Goal: Information Seeking & Learning: Learn about a topic

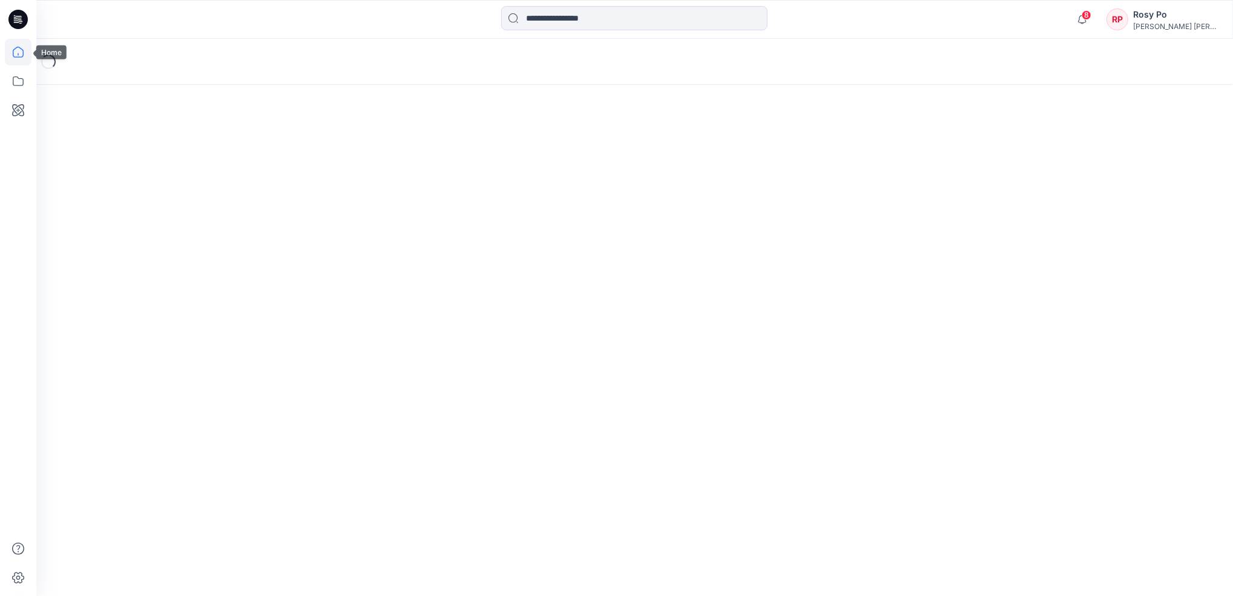
drag, startPoint x: 0, startPoint y: 0, endPoint x: 25, endPoint y: 50, distance: 55.5
click at [25, 50] on icon at bounding box center [18, 52] width 27 height 27
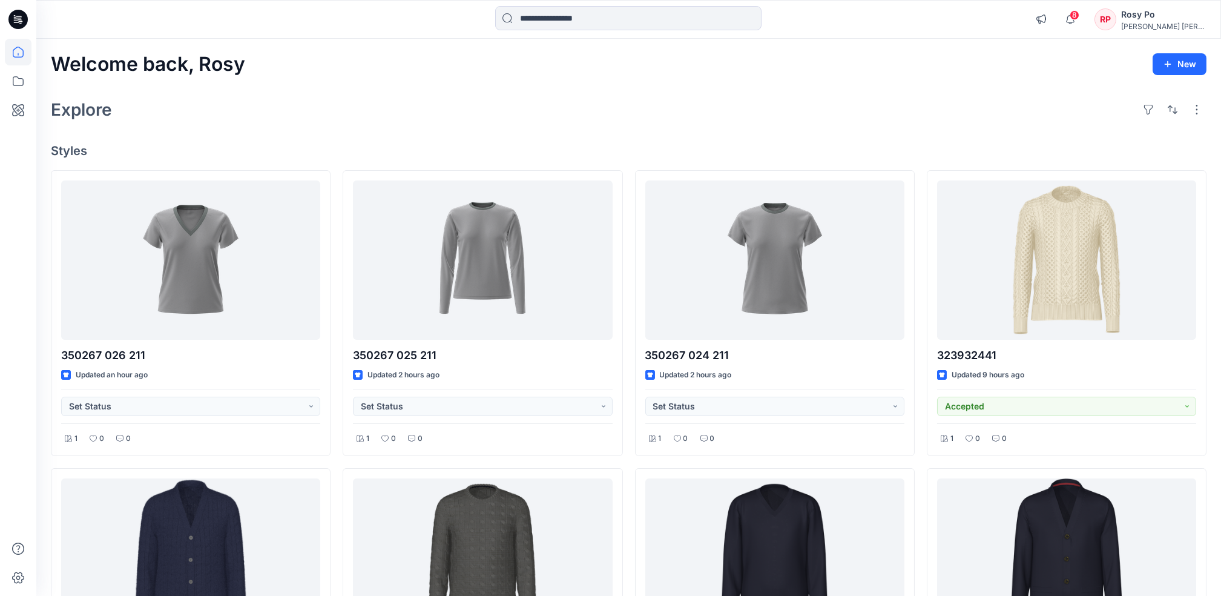
click at [509, 151] on h4 "Styles" at bounding box center [628, 150] width 1155 height 15
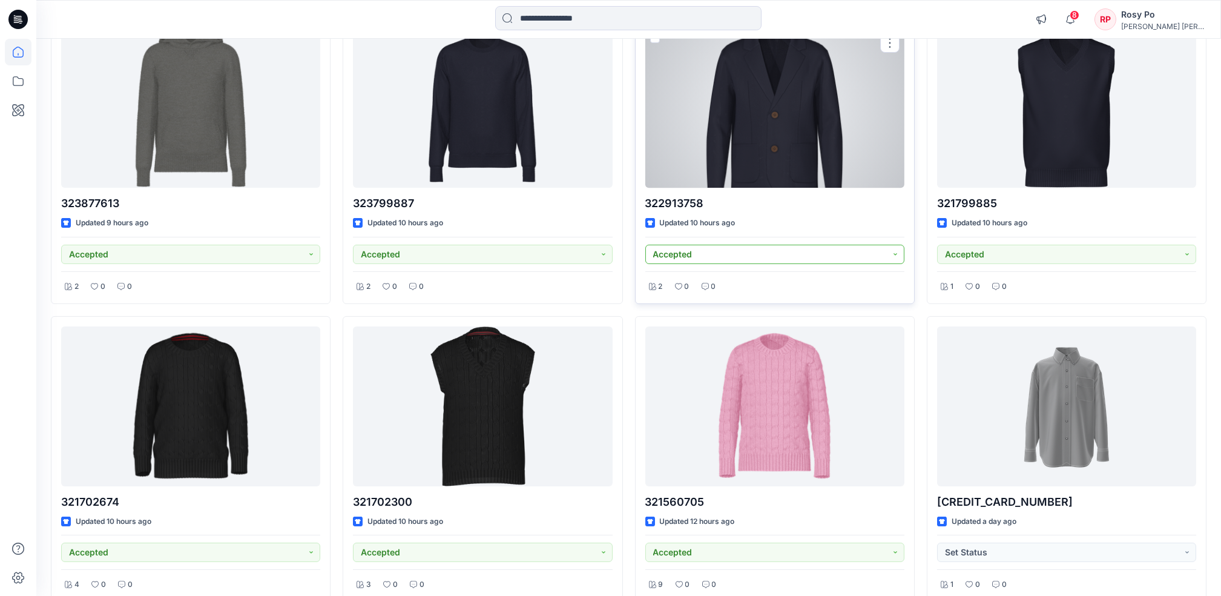
scroll to position [837, 0]
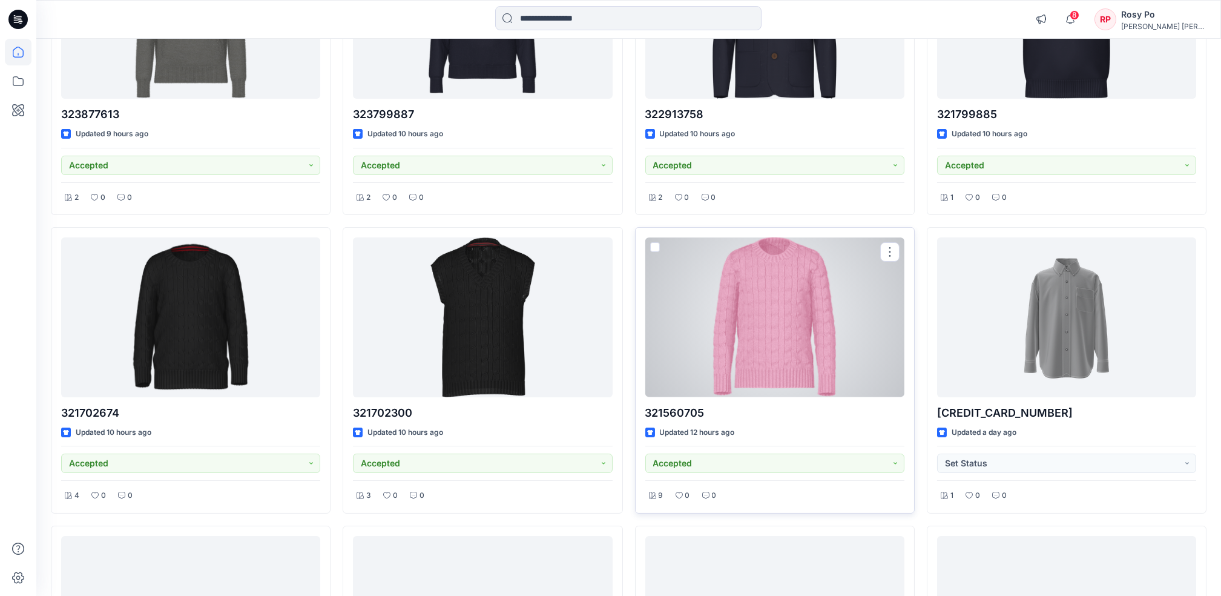
click at [771, 386] on div at bounding box center [774, 316] width 259 height 159
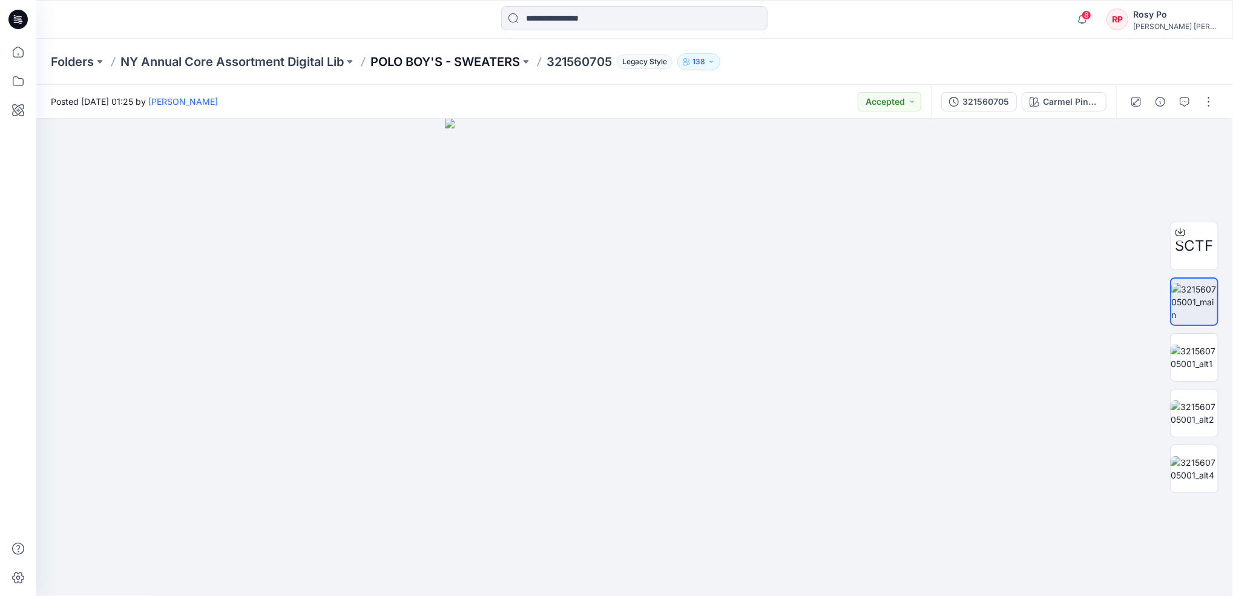
click at [421, 64] on p "POLO BOY'S - SWEATERS" at bounding box center [445, 61] width 150 height 17
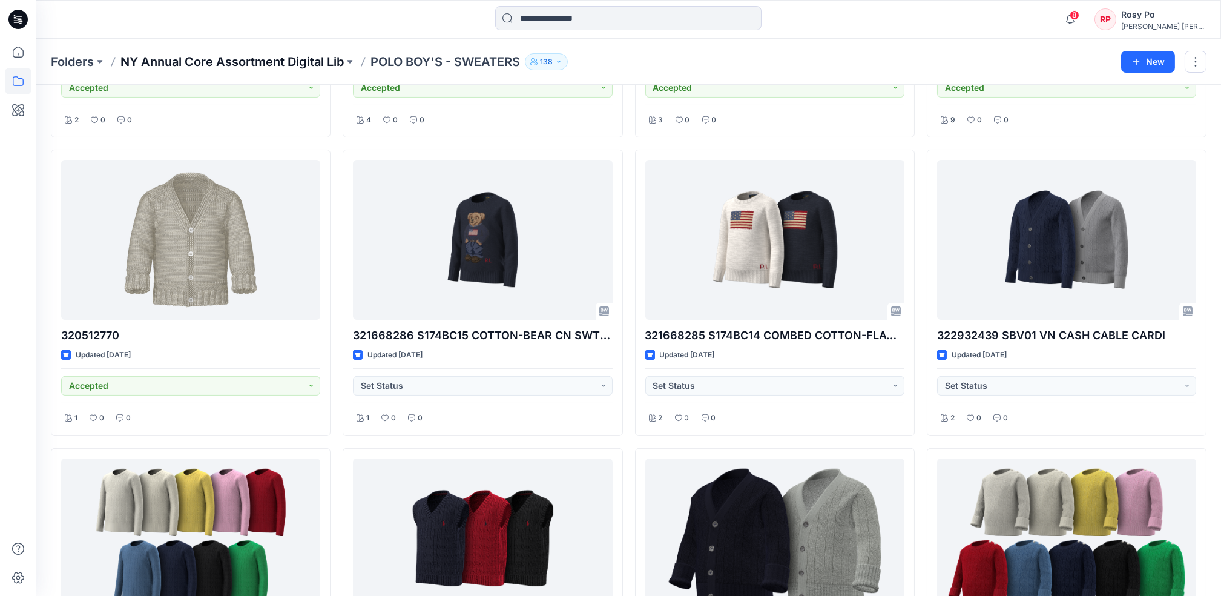
scroll to position [1206, 0]
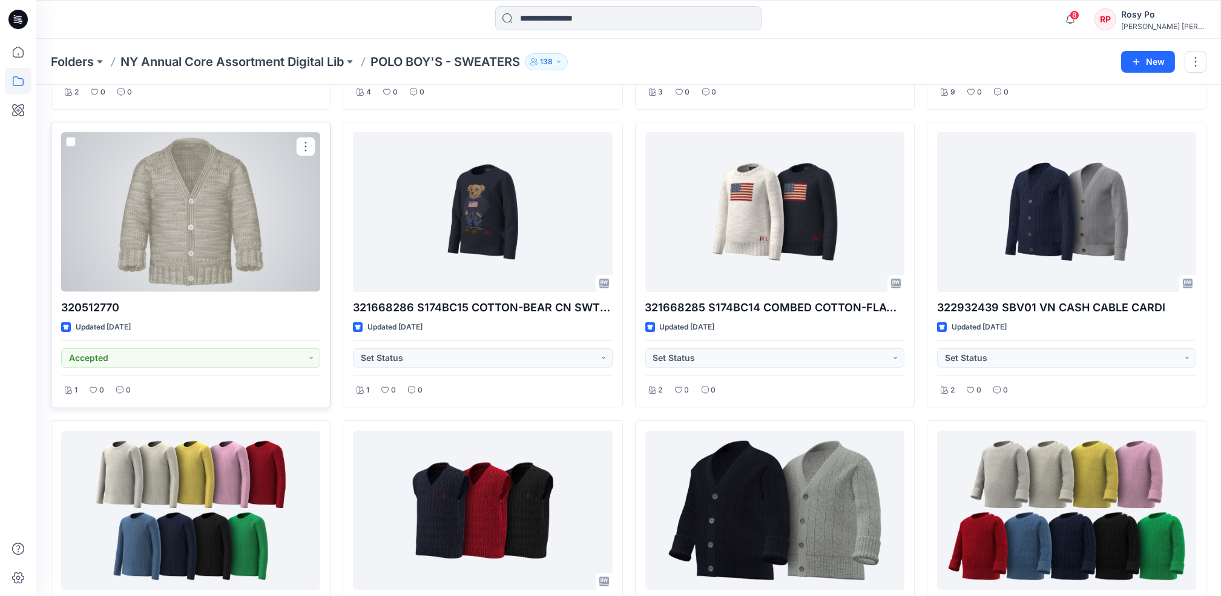
click at [151, 212] on div at bounding box center [190, 211] width 259 height 159
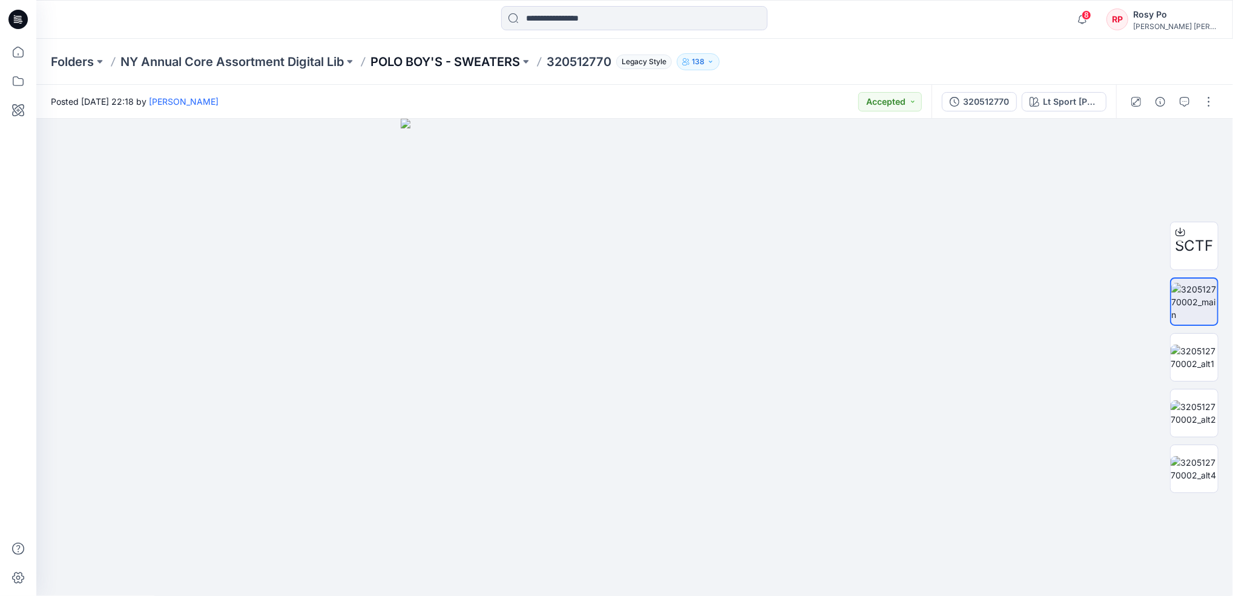
click at [403, 58] on p "POLO BOY'S - SWEATERS" at bounding box center [445, 61] width 150 height 17
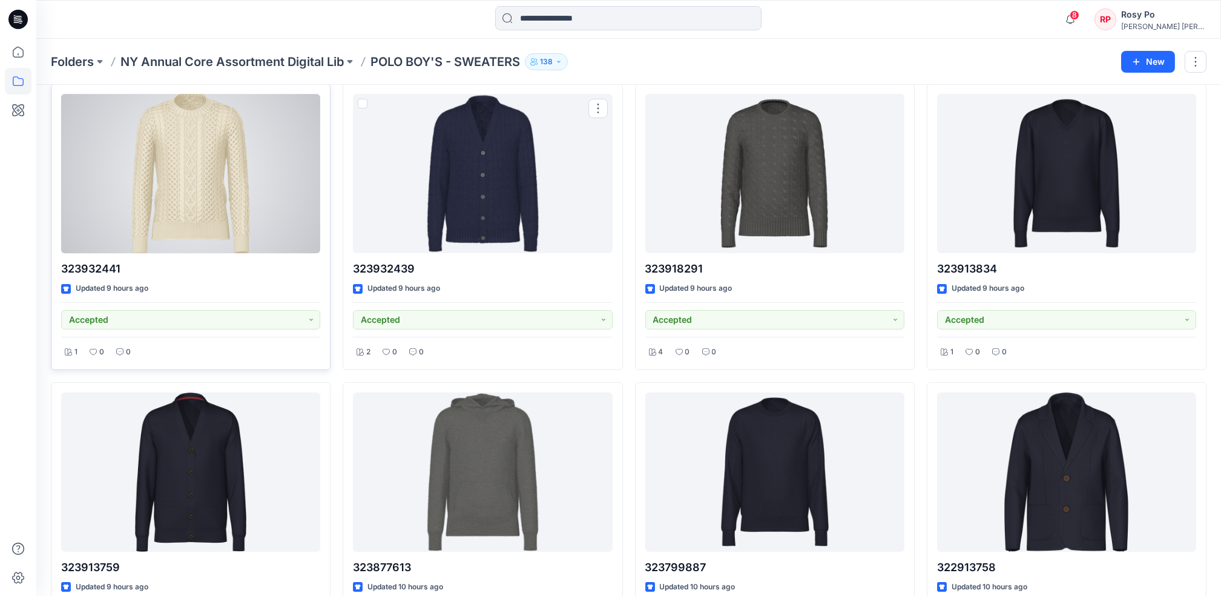
scroll to position [81, 0]
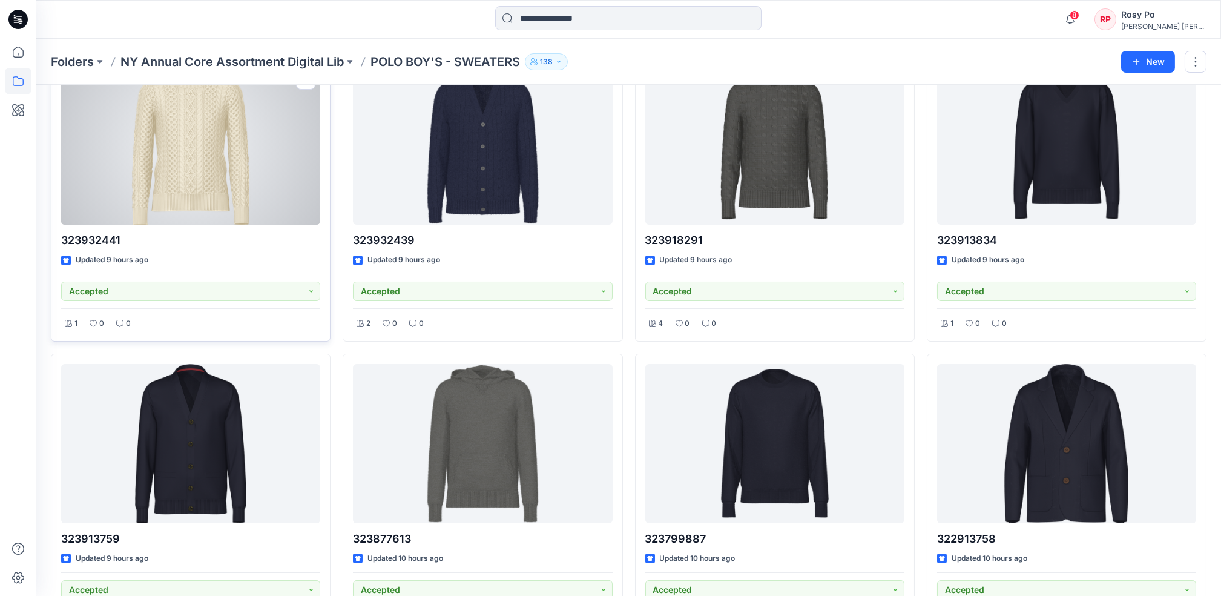
click at [199, 152] on div at bounding box center [190, 144] width 259 height 159
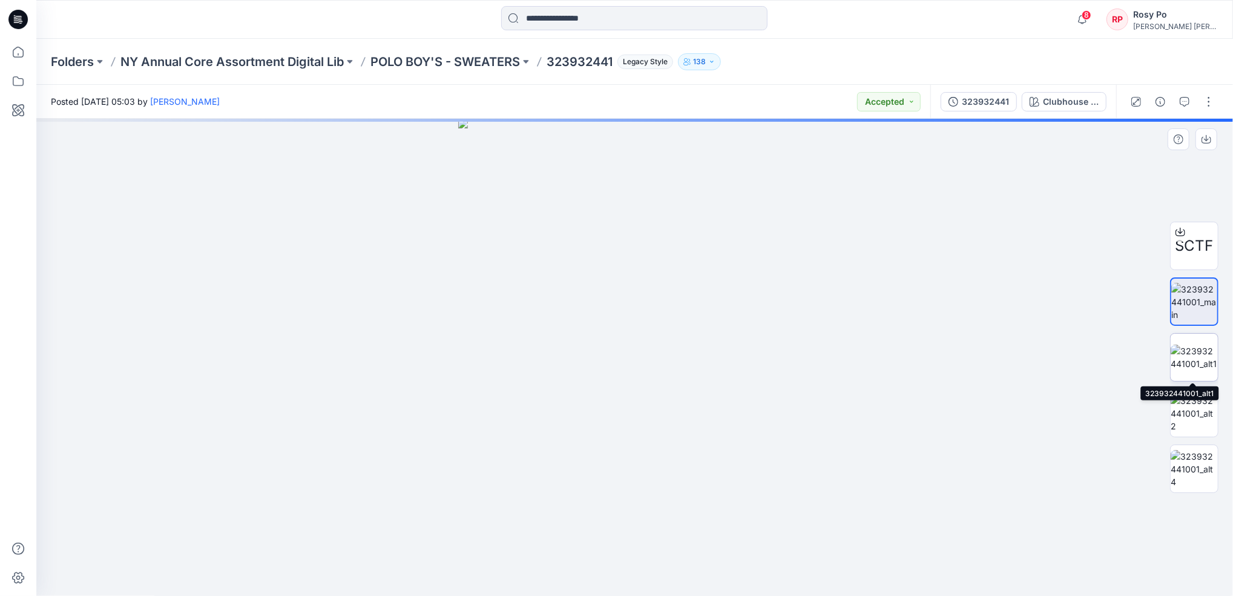
click at [1192, 361] on img at bounding box center [1194, 356] width 47 height 25
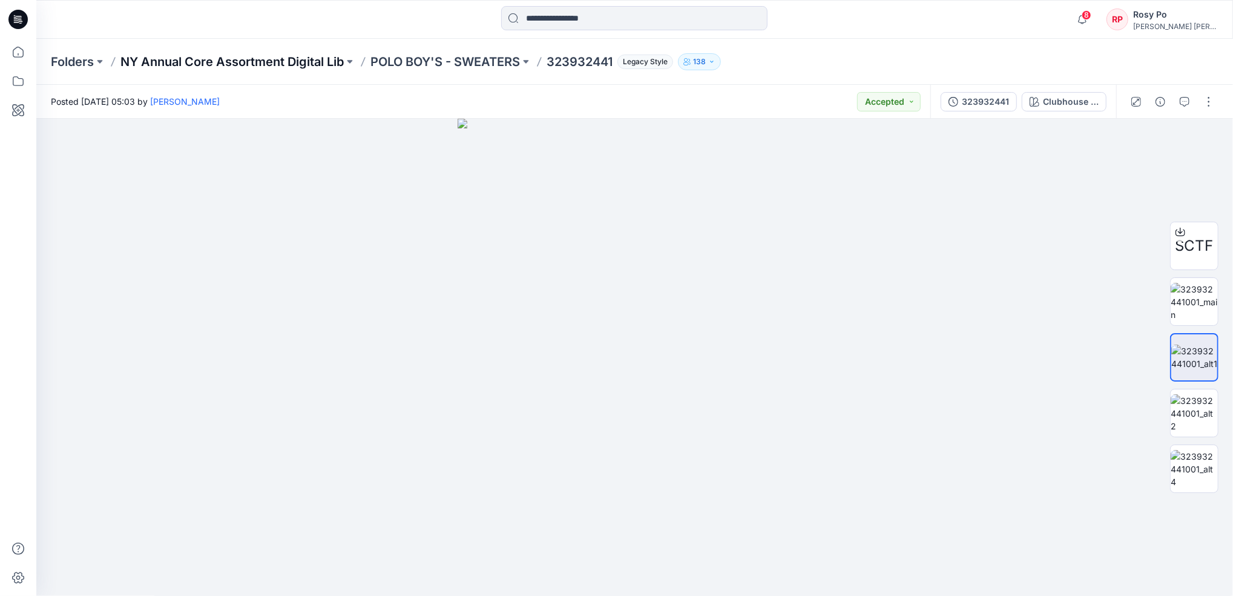
click at [233, 55] on p "NY Annual Core Assortment Digital Lib" at bounding box center [231, 61] width 223 height 17
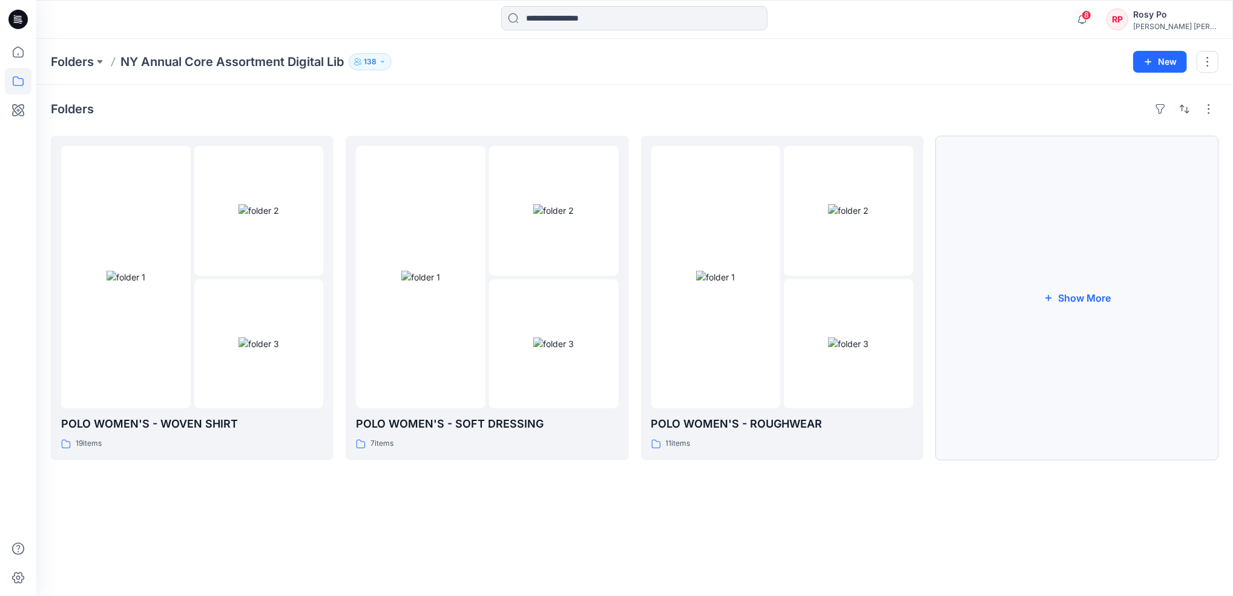
click at [1037, 293] on button "Show More" at bounding box center [1077, 298] width 283 height 324
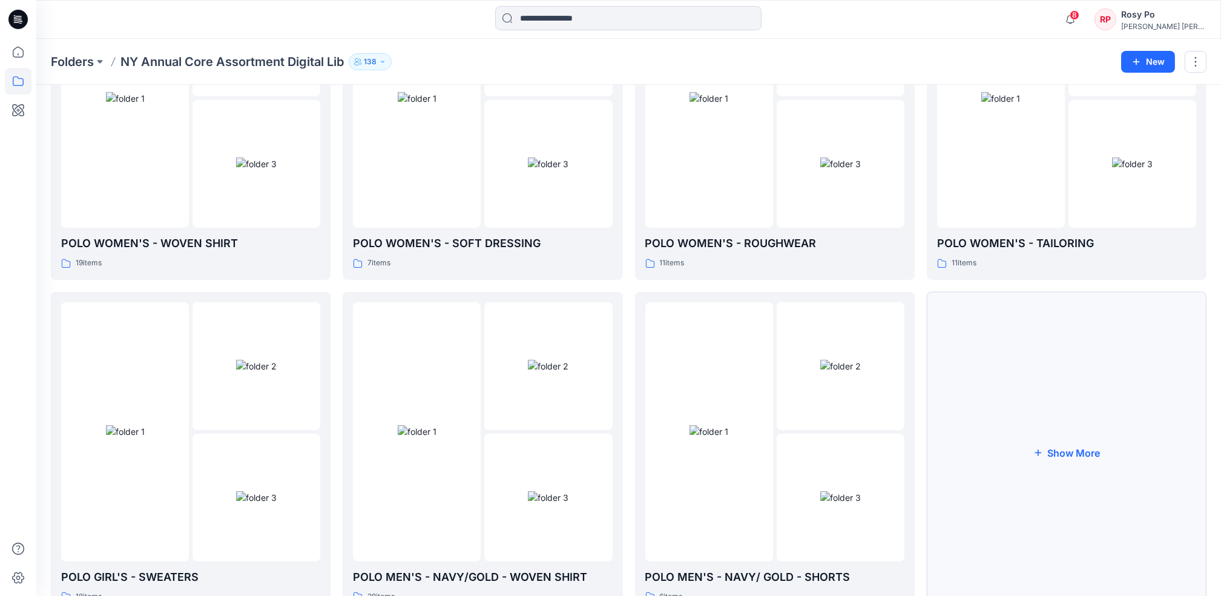
scroll to position [228, 0]
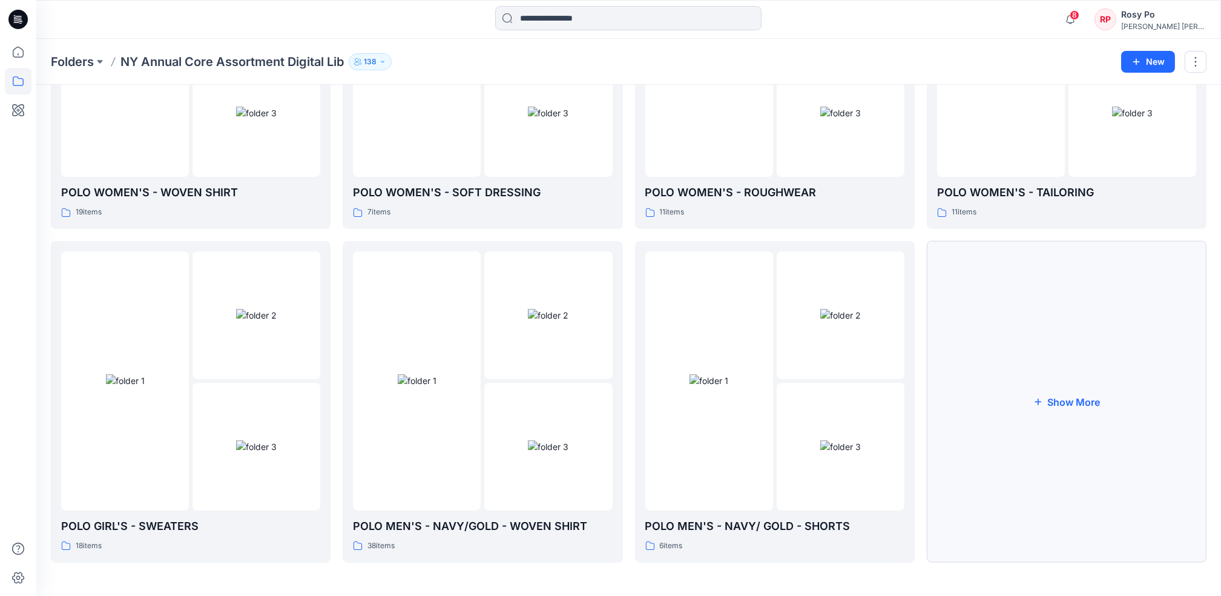
click at [1100, 409] on button "Show More" at bounding box center [1067, 401] width 280 height 321
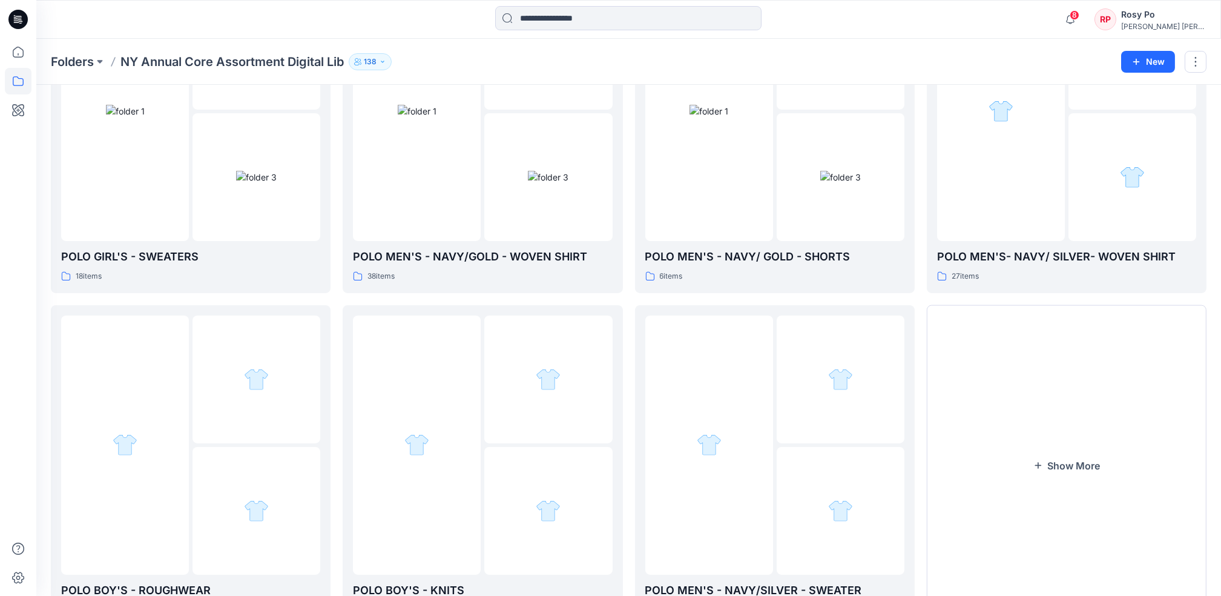
scroll to position [551, 0]
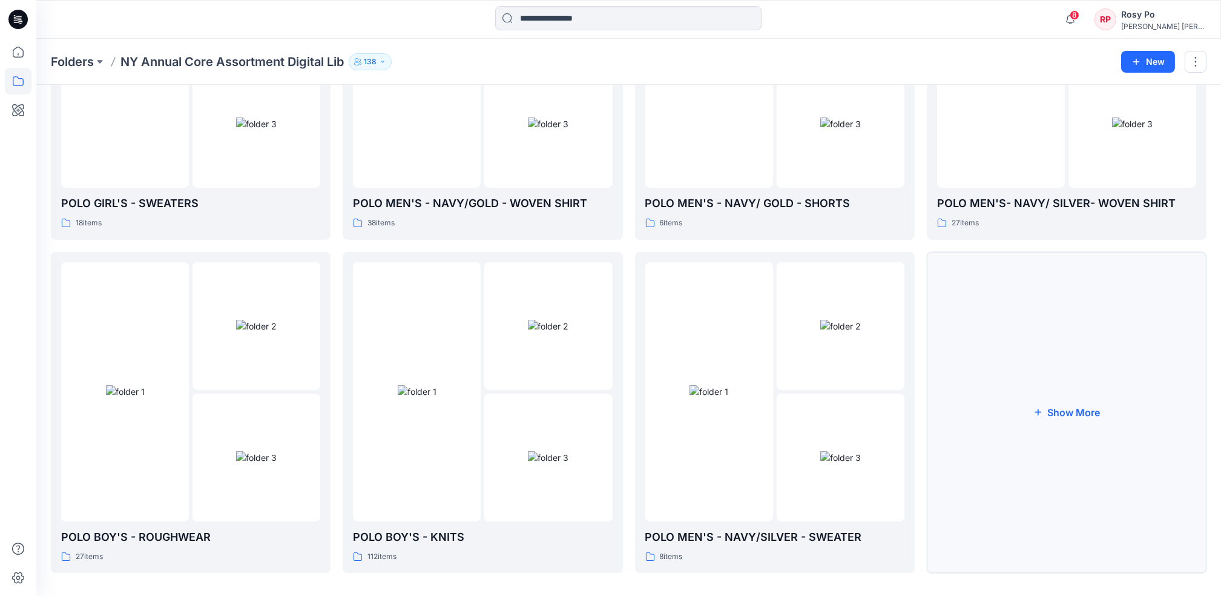
click at [1080, 426] on button "Show More" at bounding box center [1067, 412] width 280 height 321
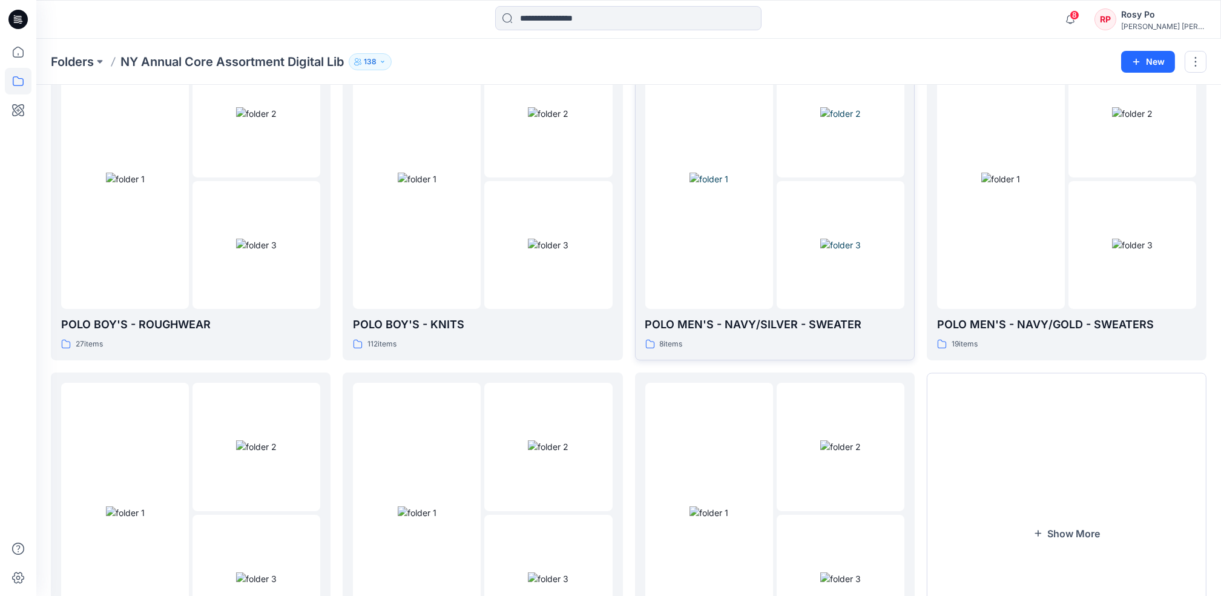
scroll to position [895, 0]
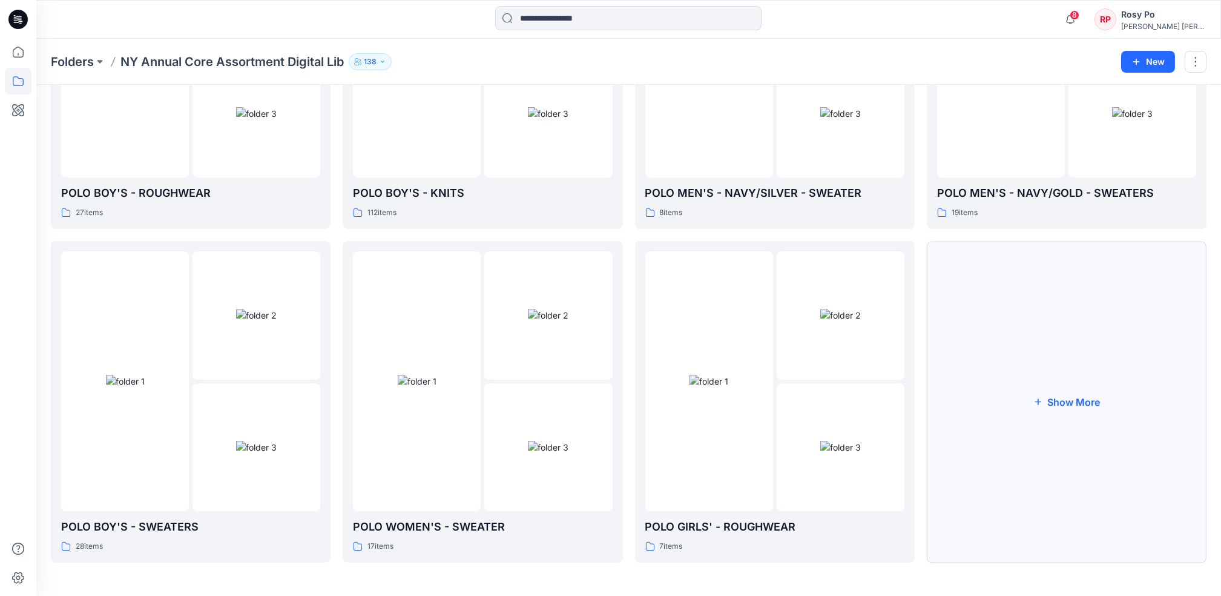
click at [1002, 403] on button "Show More" at bounding box center [1067, 401] width 280 height 321
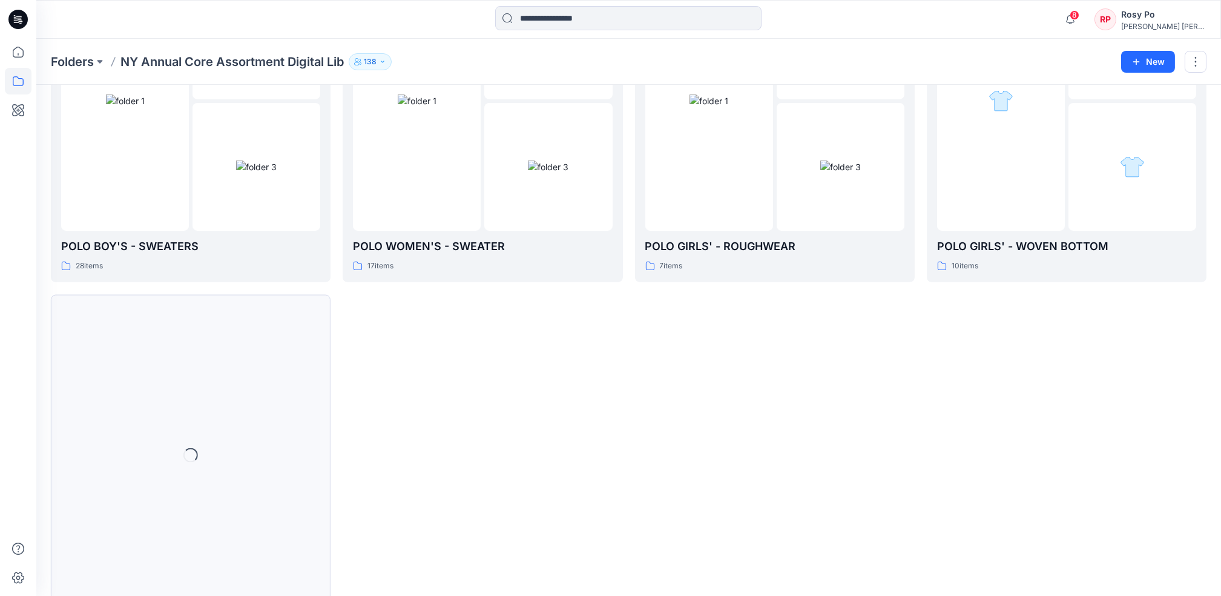
scroll to position [1228, 0]
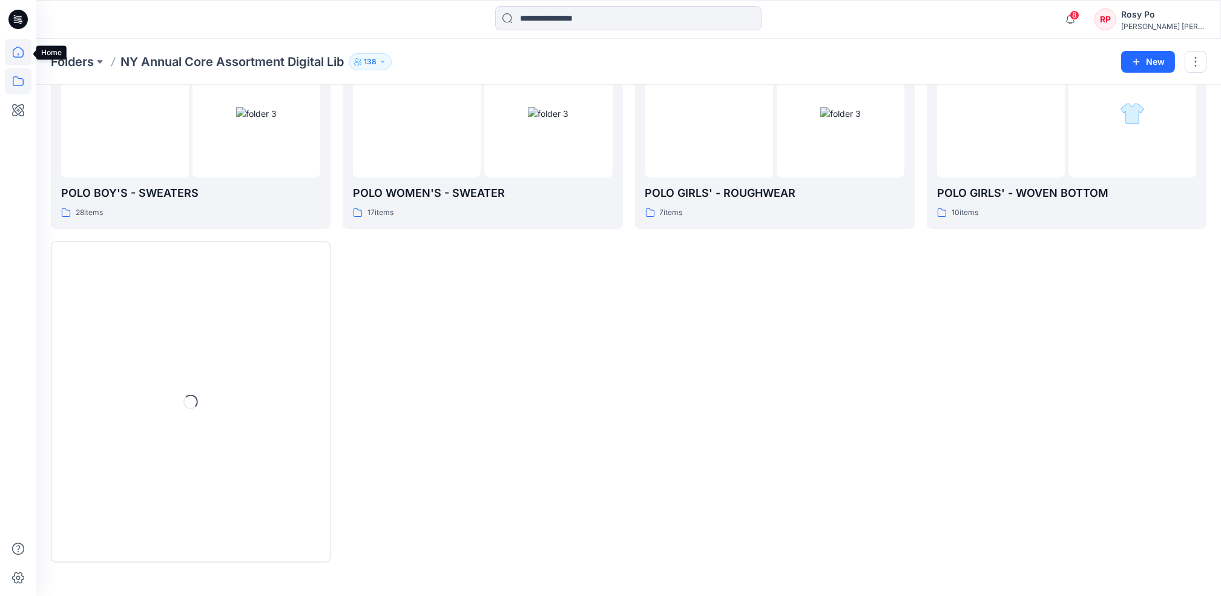
click at [13, 47] on icon at bounding box center [18, 52] width 27 height 27
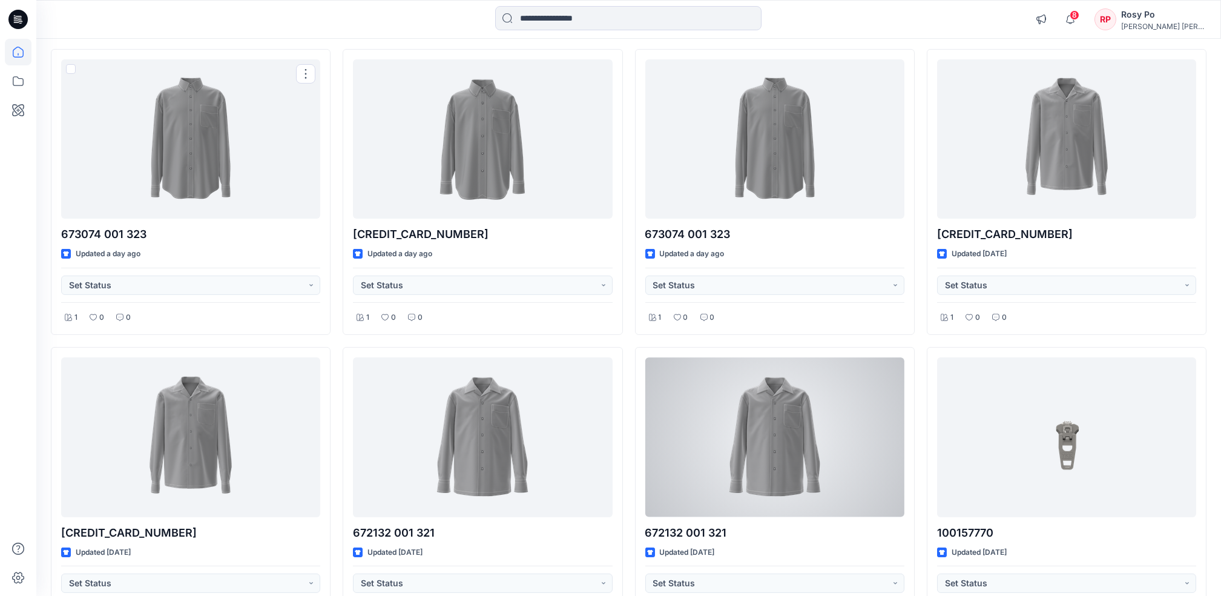
scroll to position [1409, 0]
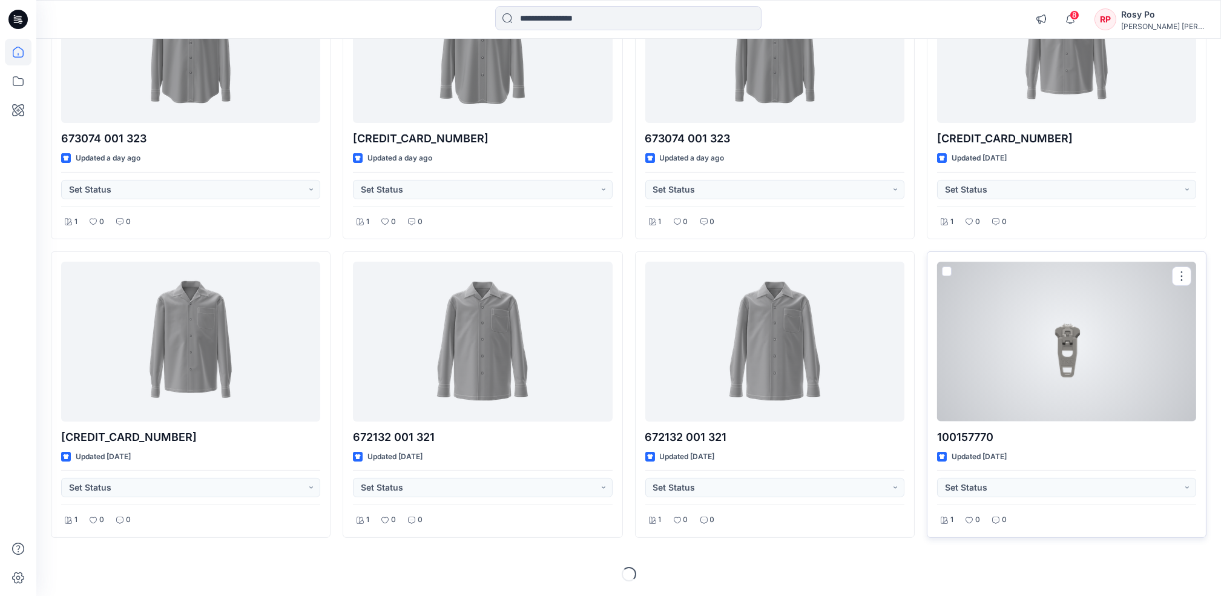
click at [1080, 395] on div at bounding box center [1066, 340] width 259 height 159
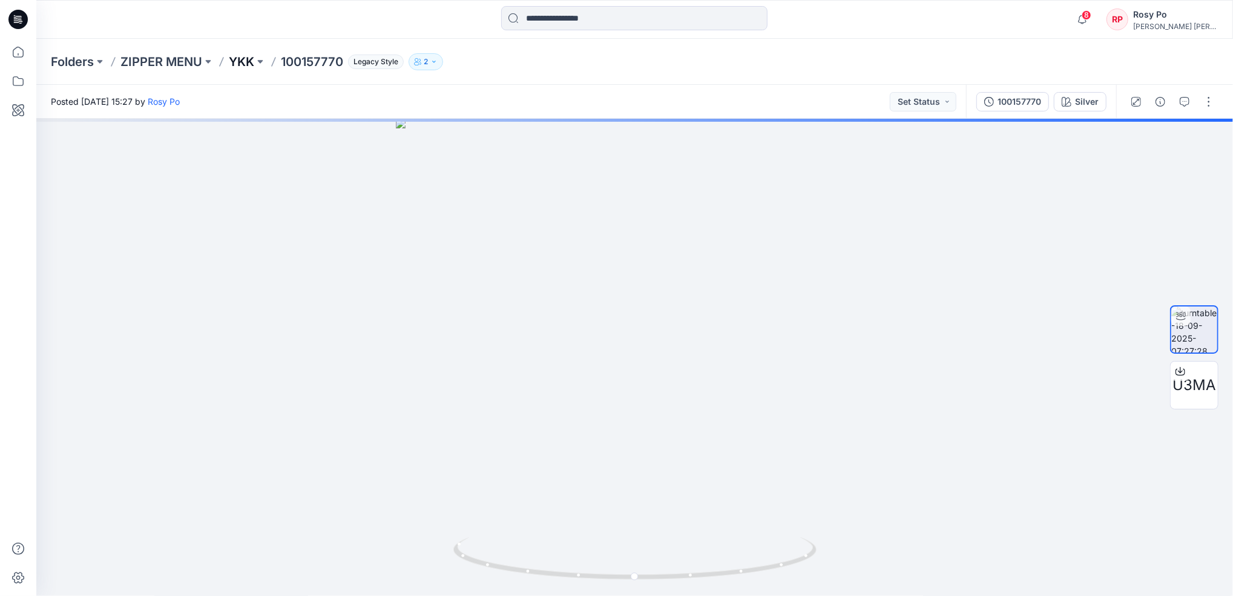
click at [231, 67] on p "YKK" at bounding box center [241, 61] width 25 height 17
